Goal: Task Accomplishment & Management: Manage account settings

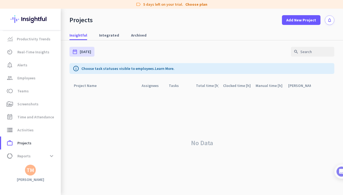
scroll to position [13, 0]
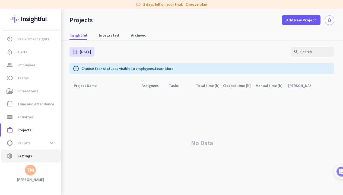
click at [27, 152] on link "settings Settings" at bounding box center [31, 156] width 60 height 13
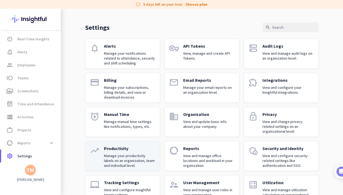
scroll to position [15, 0]
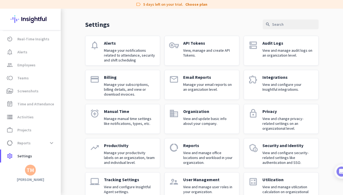
click at [30, 166] on div "TM" at bounding box center [30, 170] width 11 height 11
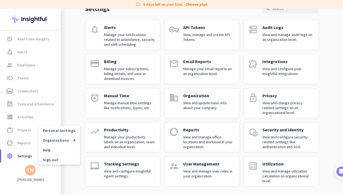
scroll to position [31, 0]
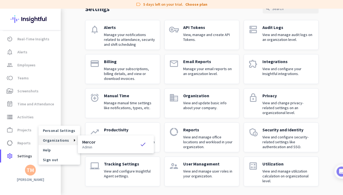
click at [85, 141] on h3 "Mercor" at bounding box center [88, 142] width 13 height 4
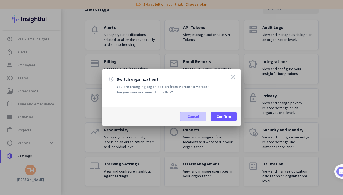
click at [185, 115] on span at bounding box center [193, 116] width 26 height 13
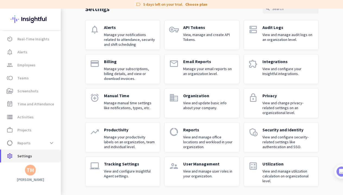
click at [31, 154] on span "Settings" at bounding box center [24, 156] width 15 height 7
click at [45, 155] on span "settings Settings" at bounding box center [30, 156] width 51 height 7
click at [40, 155] on span "settings Settings" at bounding box center [30, 156] width 51 height 7
click at [31, 169] on div "TM" at bounding box center [31, 170] width 8 height 5
click at [59, 132] on span "Personal Settings" at bounding box center [59, 130] width 33 height 5
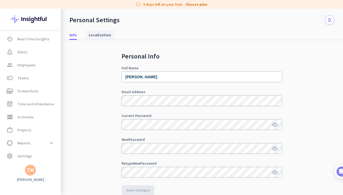
click at [103, 35] on span "Localization" at bounding box center [100, 34] width 22 height 5
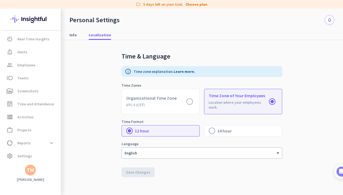
click at [329, 20] on icon "notifications" at bounding box center [329, 20] width 5 height 5
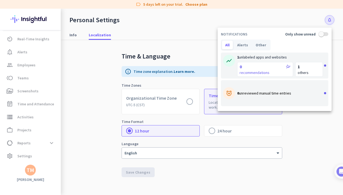
click at [301, 14] on div at bounding box center [171, 97] width 343 height 195
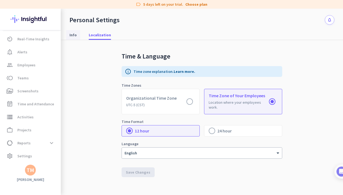
click at [78, 35] on link "Info" at bounding box center [73, 35] width 14 height 10
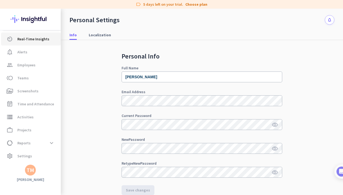
click at [21, 39] on span "Real-Time Insights" at bounding box center [33, 39] width 32 height 7
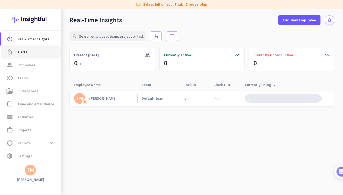
click at [25, 48] on link "notification_important Alerts" at bounding box center [31, 52] width 60 height 13
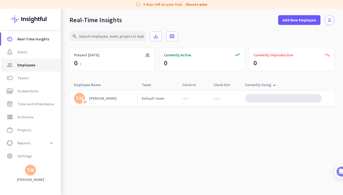
click at [29, 62] on link "group Employees" at bounding box center [31, 65] width 60 height 13
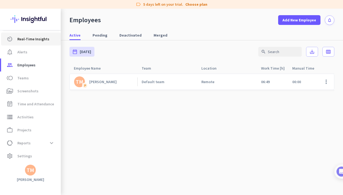
click at [28, 35] on link "av_timer Real-Time Insights" at bounding box center [31, 39] width 60 height 13
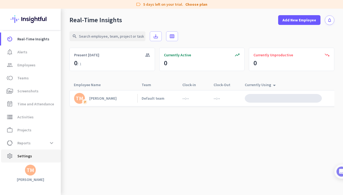
click at [37, 151] on link "settings Settings" at bounding box center [31, 156] width 60 height 13
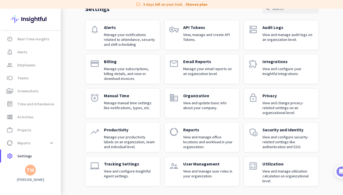
click at [30, 170] on div "TM" at bounding box center [31, 170] width 8 height 5
click at [53, 157] on span "Sign out" at bounding box center [60, 160] width 42 height 10
